Goal: Transaction & Acquisition: Purchase product/service

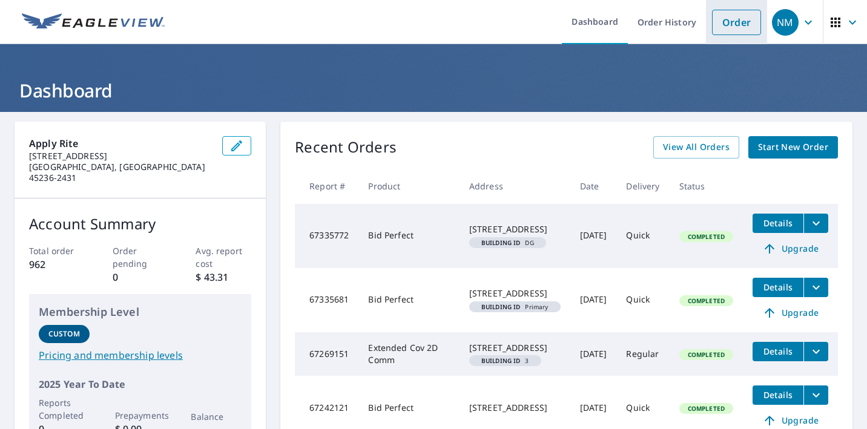
click at [737, 28] on link "Order" at bounding box center [736, 22] width 49 height 25
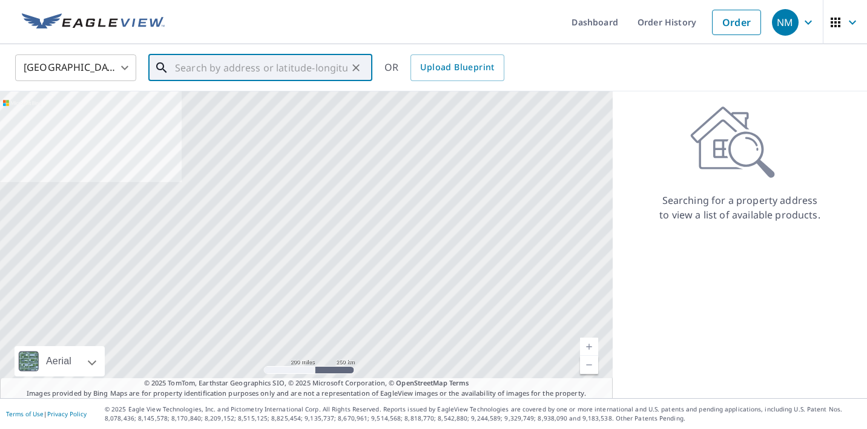
click at [219, 73] on input "text" at bounding box center [261, 68] width 173 height 34
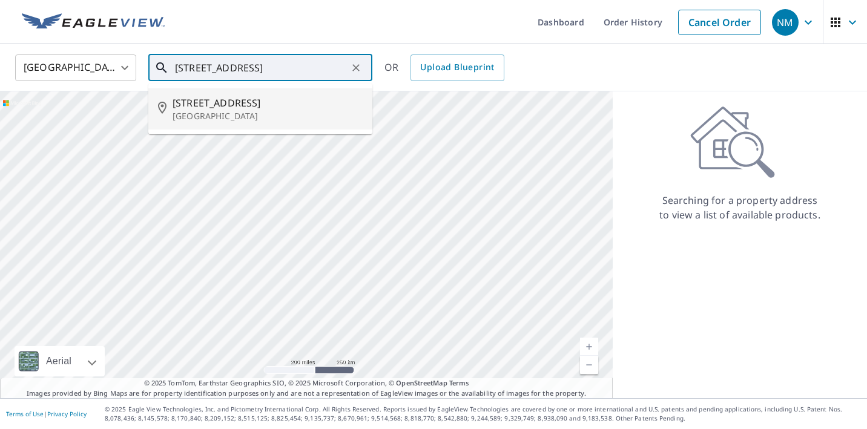
click at [213, 104] on span "[STREET_ADDRESS]" at bounding box center [268, 103] width 190 height 15
type input "[STREET_ADDRESS]"
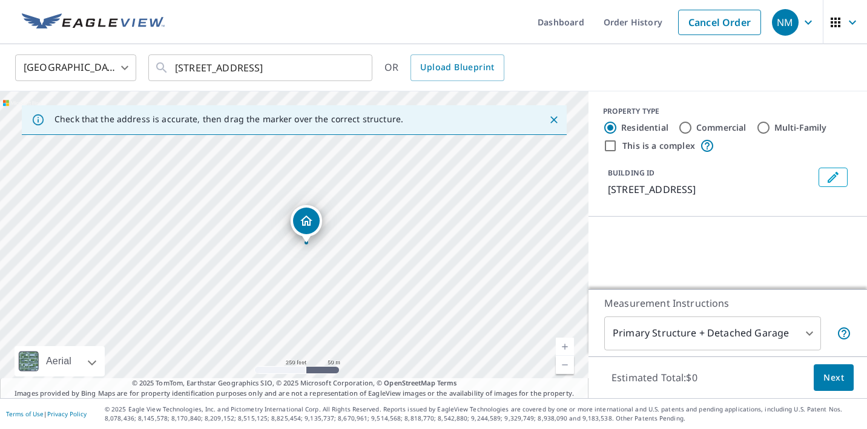
click at [566, 345] on link "Current Level 17, Zoom In" at bounding box center [565, 347] width 18 height 18
drag, startPoint x: 291, startPoint y: 214, endPoint x: 286, endPoint y: 225, distance: 12.2
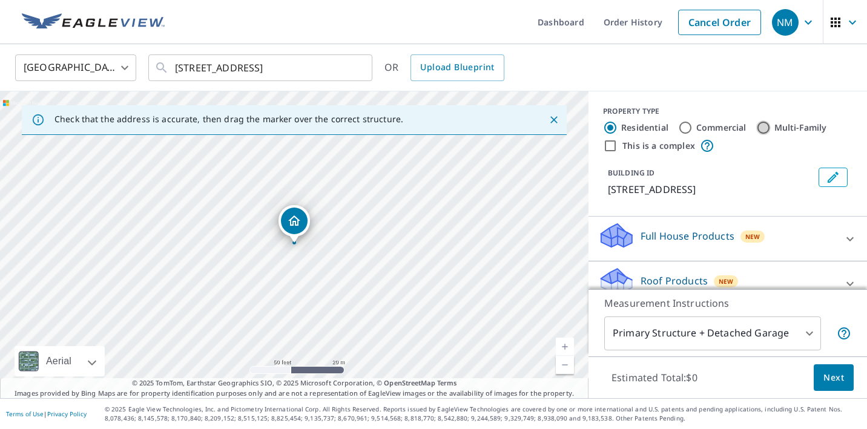
click at [760, 128] on input "Multi-Family" at bounding box center [763, 127] width 15 height 15
radio input "true"
type input "2"
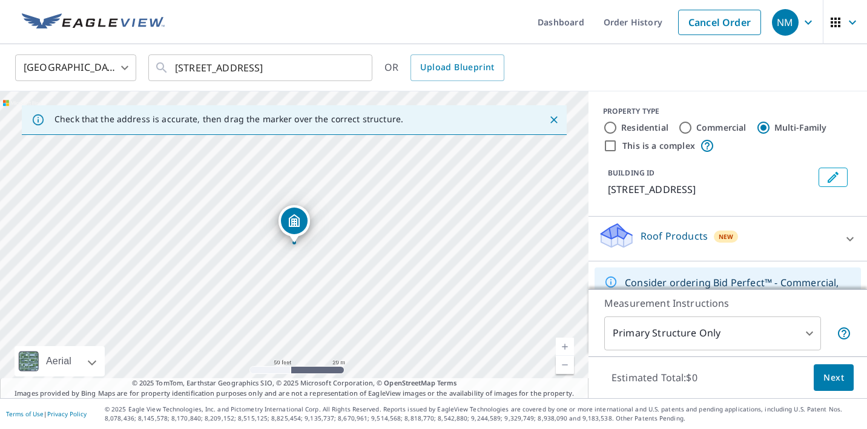
click at [605, 144] on input "This is a complex" at bounding box center [610, 146] width 15 height 15
checkbox input "true"
radio input "true"
type input "4"
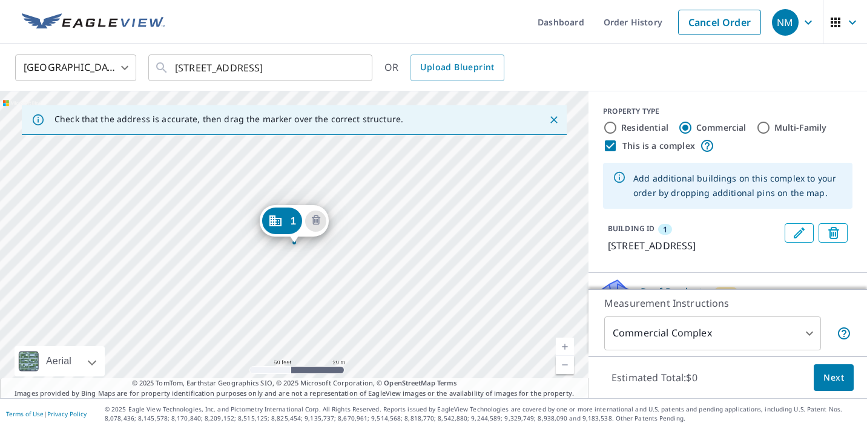
click at [762, 126] on input "Multi-Family" at bounding box center [763, 127] width 15 height 15
radio input "true"
type input "2"
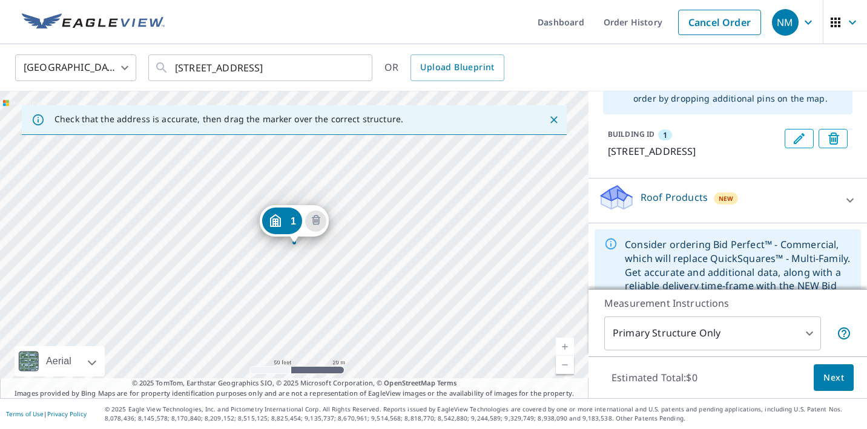
scroll to position [95, 0]
click at [664, 204] on p "Roof Products" at bounding box center [674, 197] width 67 height 15
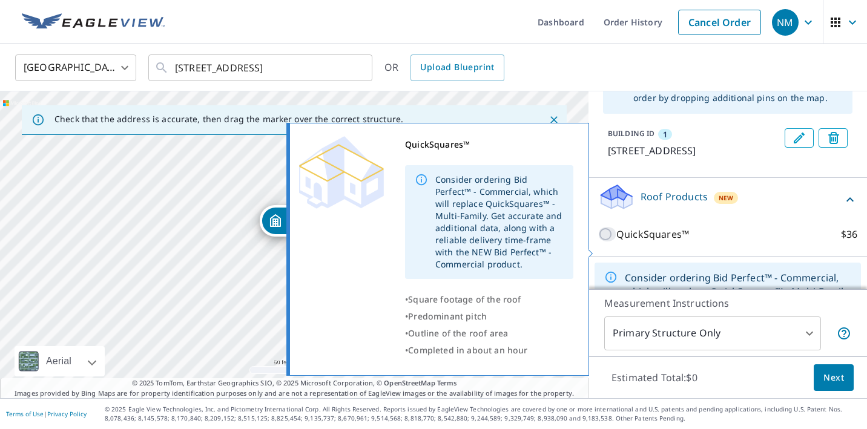
click at [611, 242] on input "QuickSquares™ $36" at bounding box center [607, 234] width 18 height 15
checkbox input "true"
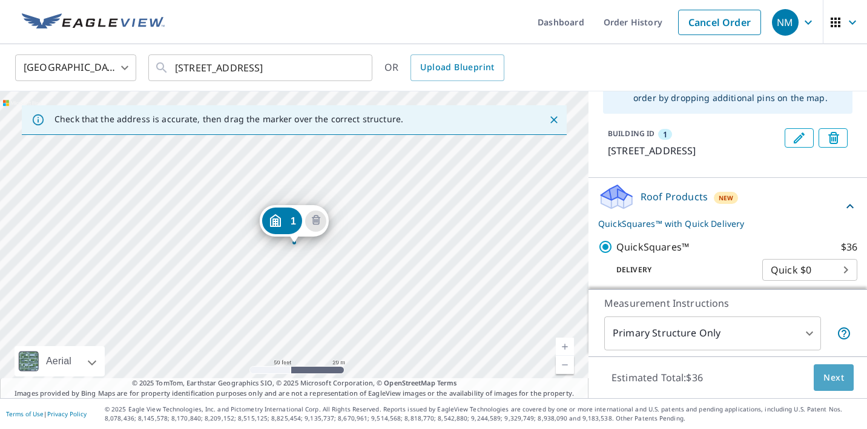
click at [830, 366] on button "Next" at bounding box center [834, 378] width 40 height 27
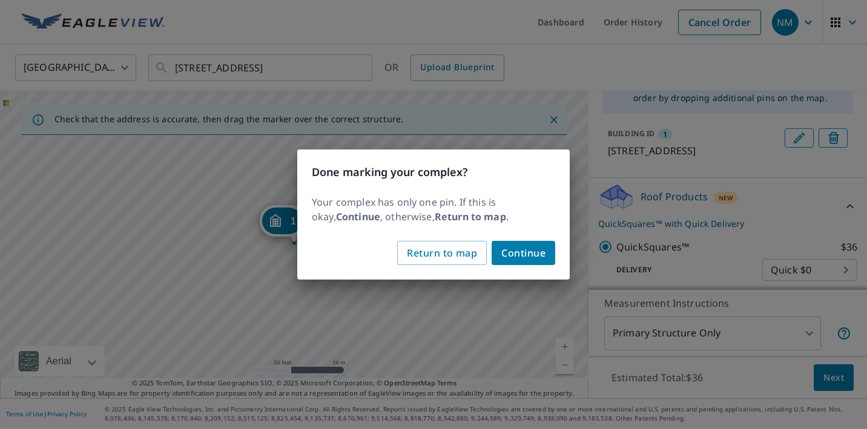
click at [536, 260] on span "Continue" at bounding box center [523, 253] width 44 height 17
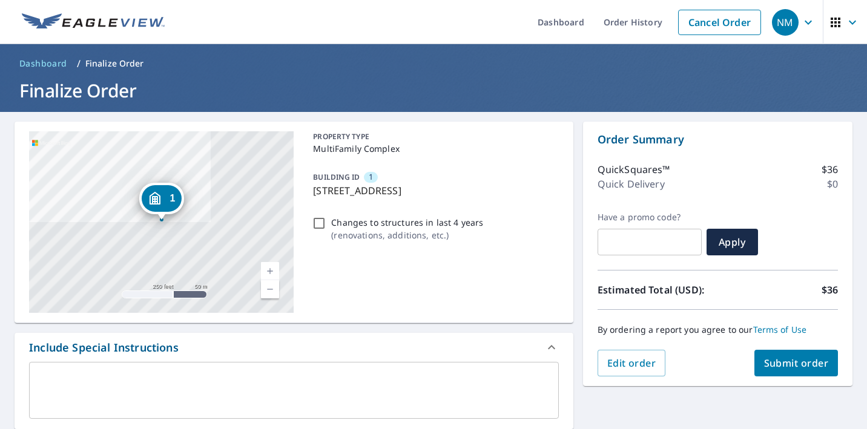
click at [779, 360] on span "Submit order" at bounding box center [796, 363] width 65 height 13
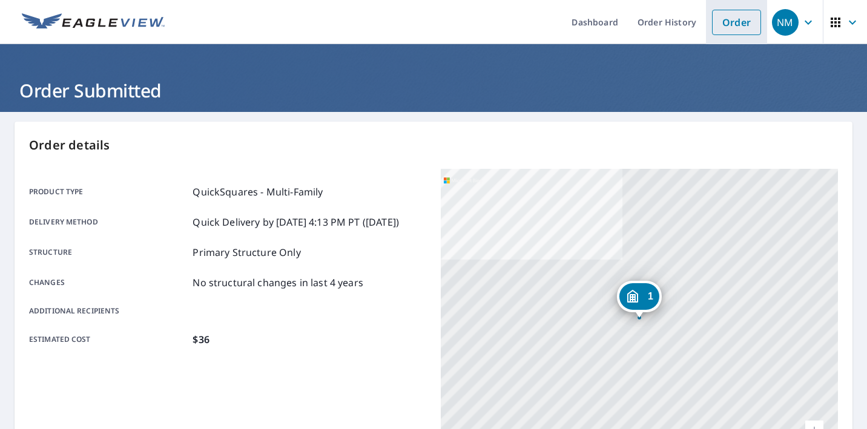
click at [725, 26] on link "Order" at bounding box center [736, 22] width 49 height 25
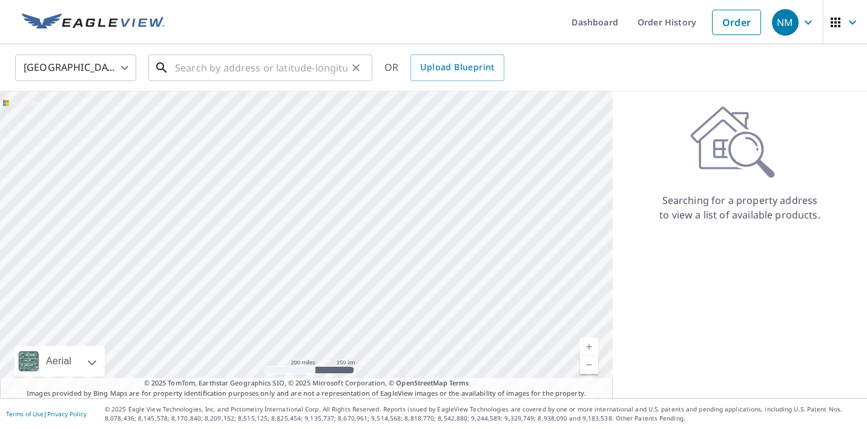
click at [284, 67] on input "text" at bounding box center [261, 68] width 173 height 34
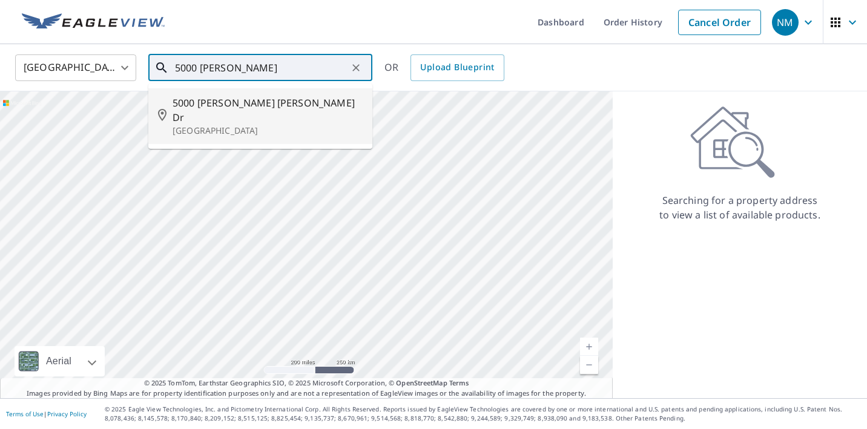
click at [255, 106] on span "5000 [PERSON_NAME] [PERSON_NAME] Dr" at bounding box center [268, 110] width 190 height 29
type input "[STREET_ADDRESS][PERSON_NAME][PERSON_NAME][PERSON_NAME]"
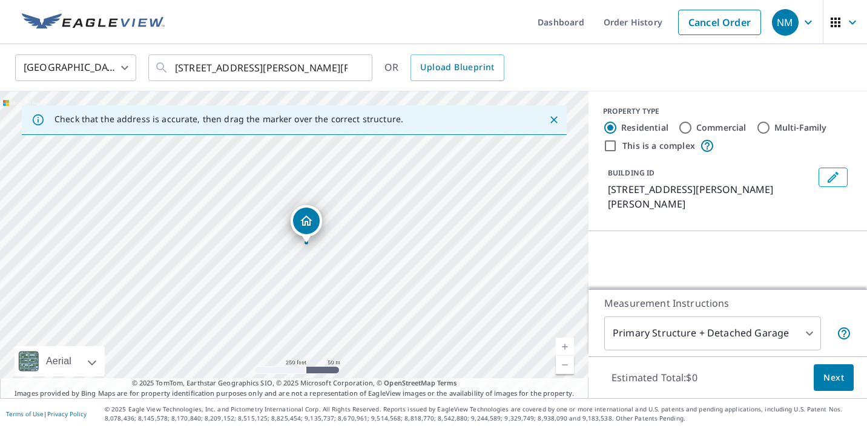
click at [564, 346] on link "Current Level 17, Zoom In" at bounding box center [565, 347] width 18 height 18
